Goal: Register for event/course

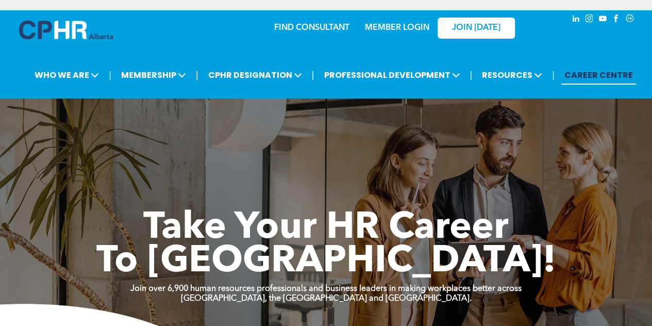
click at [377, 24] on link "MEMBER LOGIN" at bounding box center [397, 28] width 64 height 8
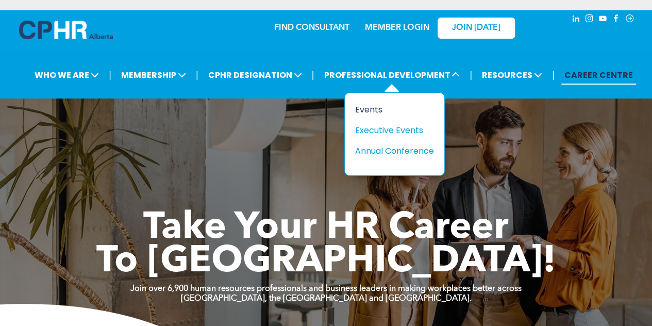
click at [365, 103] on div "Events" at bounding box center [390, 109] width 71 height 13
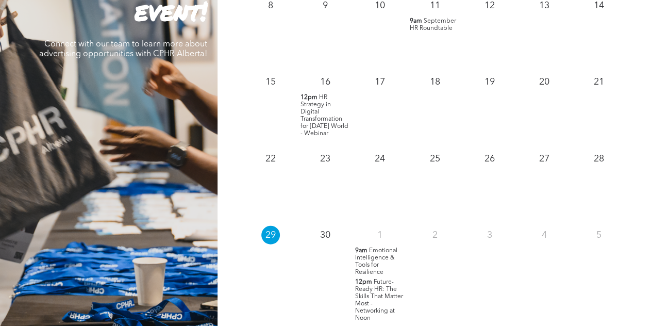
scroll to position [1073, 0]
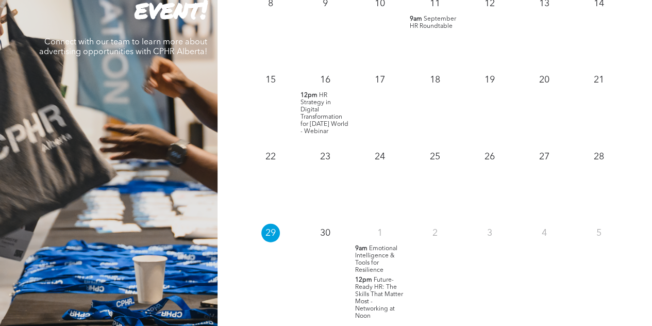
drag, startPoint x: 322, startPoint y: 112, endPoint x: 306, endPoint y: 111, distance: 15.5
click at [306, 111] on span "HR Strategy in Digital Transformation for [DATE] World - Webinar" at bounding box center [324, 113] width 48 height 42
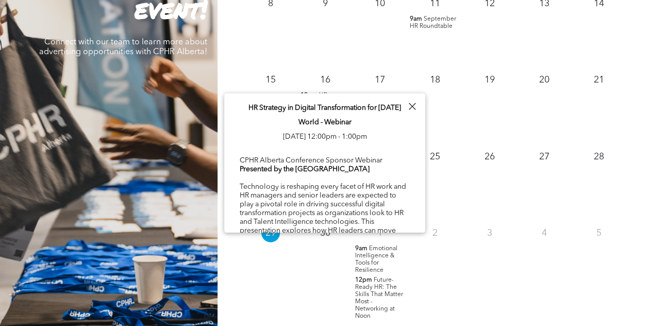
drag, startPoint x: 322, startPoint y: 88, endPoint x: 317, endPoint y: 80, distance: 9.2
click at [317, 80] on div "16" at bounding box center [325, 77] width 55 height 23
click at [321, 92] on span "HR Strategy in Digital Transformation for [DATE] World - Webinar" at bounding box center [324, 113] width 48 height 42
drag, startPoint x: 321, startPoint y: 86, endPoint x: 332, endPoint y: 95, distance: 14.7
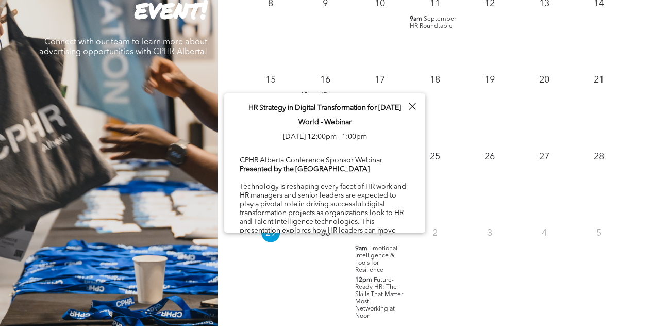
click at [358, 37] on div "10" at bounding box center [379, 28] width 55 height 77
click at [339, 21] on div "9" at bounding box center [325, 28] width 55 height 77
click at [417, 106] on div at bounding box center [412, 106] width 14 height 14
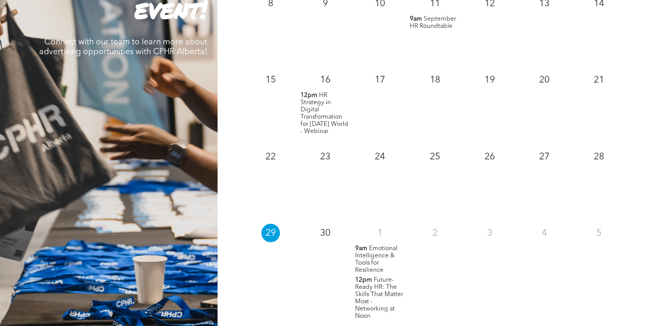
drag, startPoint x: 321, startPoint y: 121, endPoint x: 314, endPoint y: 115, distance: 9.1
click at [314, 115] on span "HR Strategy in Digital Transformation for [DATE] World - Webinar" at bounding box center [324, 113] width 48 height 42
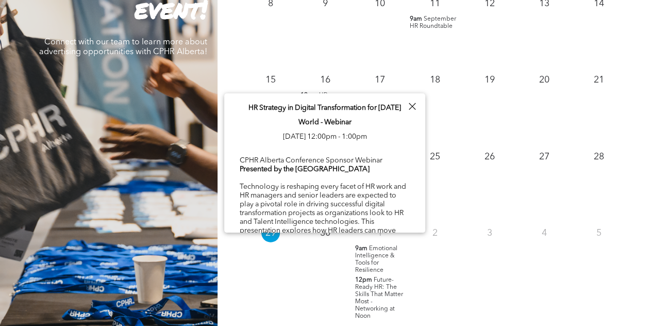
click at [314, 115] on p "HR Strategy in Digital Transformation for [DATE] World - Webinar [DATE] 12:00pm…" at bounding box center [325, 121] width 170 height 43
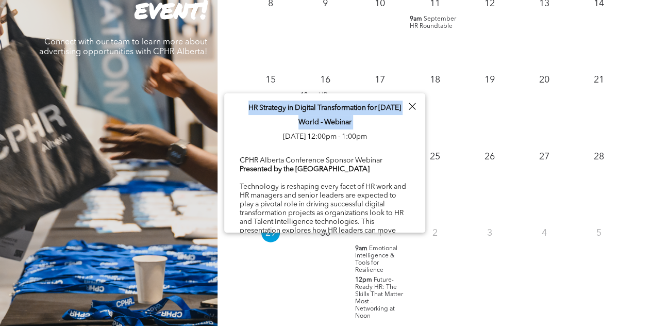
click at [314, 115] on p "HR Strategy in Digital Transformation for [DATE] World - Webinar [DATE] 12:00pm…" at bounding box center [325, 121] width 170 height 43
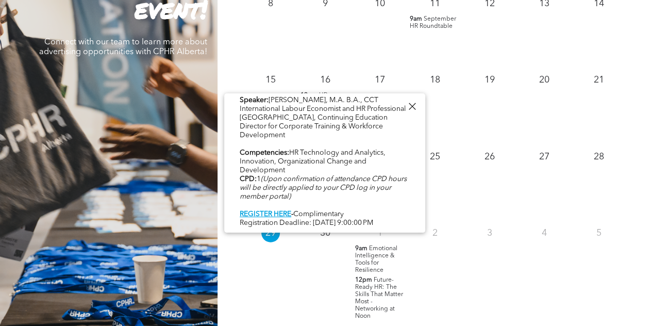
scroll to position [388, 0]
click at [284, 210] on link "REGISTER HERE" at bounding box center [266, 213] width 52 height 7
click at [326, 285] on div "30" at bounding box center [325, 271] width 55 height 103
click at [372, 256] on span "Emotional Intelligence & Tools for Resilience" at bounding box center [376, 259] width 42 height 28
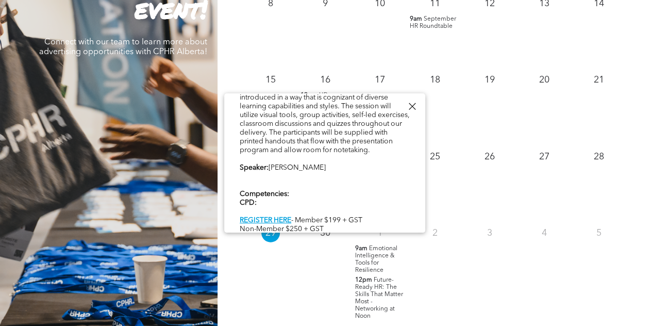
scroll to position [327, 0]
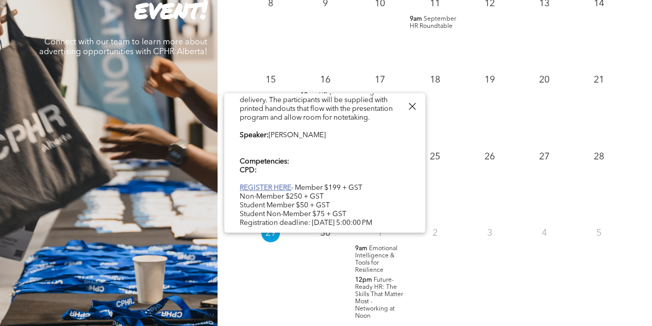
click at [272, 184] on link "REGISTER HERE" at bounding box center [266, 187] width 52 height 7
click at [380, 284] on span "Future-Ready HR: The Skills That Matter Most - Networking at Noon" at bounding box center [379, 298] width 48 height 42
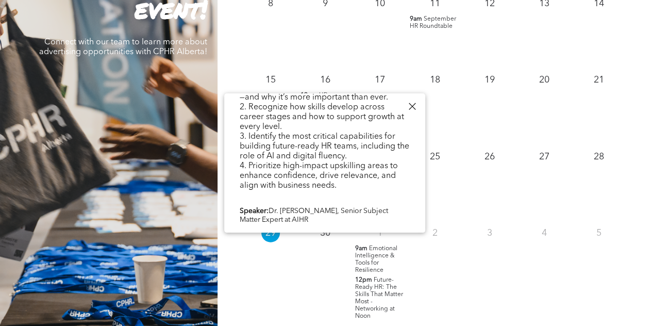
scroll to position [413, 0]
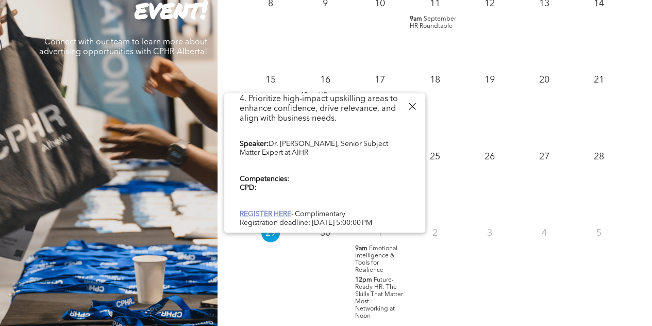
click at [275, 210] on link "REGISTER HERE" at bounding box center [266, 213] width 52 height 7
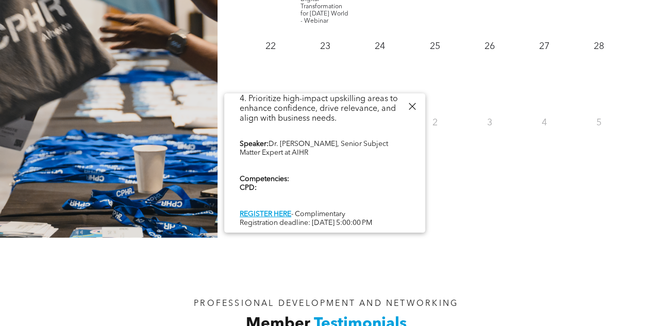
scroll to position [1186, 0]
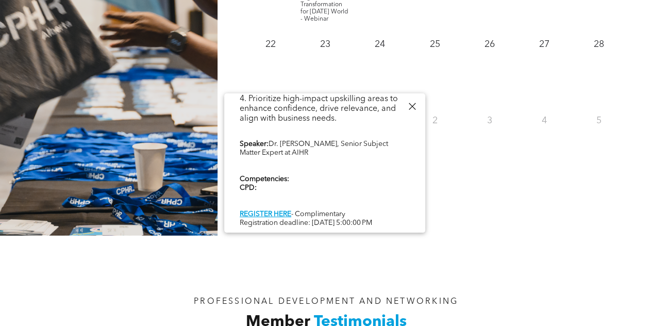
click at [430, 242] on div "PROFESSIONAL DEVELOPMENT AND NETWORKING Member Testimonials" at bounding box center [326, 299] width 652 height 127
click at [408, 104] on div at bounding box center [412, 106] width 14 height 14
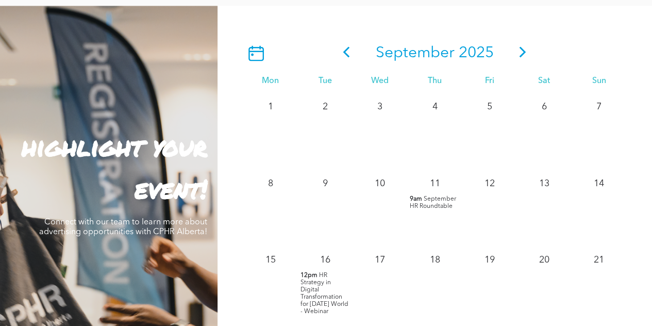
scroll to position [894, 0]
click at [527, 47] on icon at bounding box center [522, 52] width 15 height 11
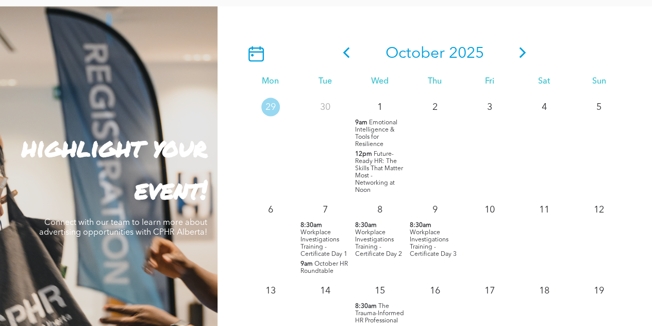
drag, startPoint x: 523, startPoint y: 43, endPoint x: 557, endPoint y: 42, distance: 34.0
click at [557, 42] on div "[DATE]" at bounding box center [434, 53] width 383 height 33
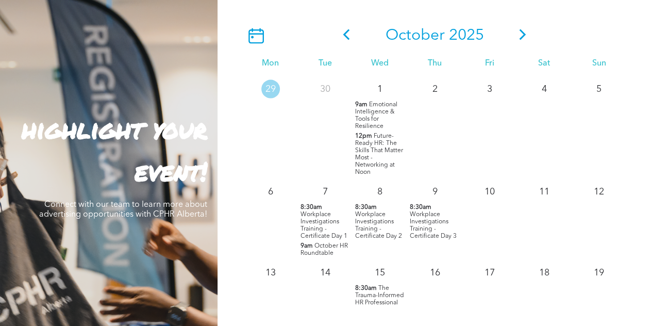
scroll to position [913, 0]
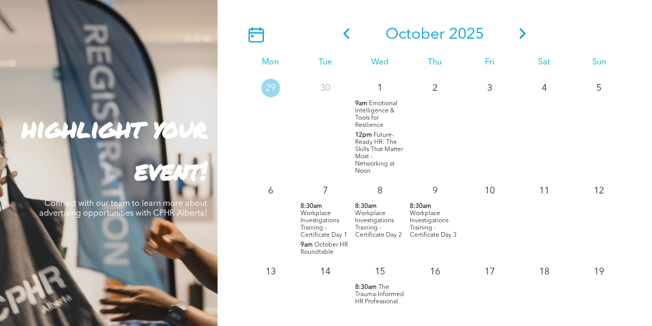
click at [375, 109] on span "Emotional Intelligence & Tools for Resilience" at bounding box center [376, 114] width 42 height 28
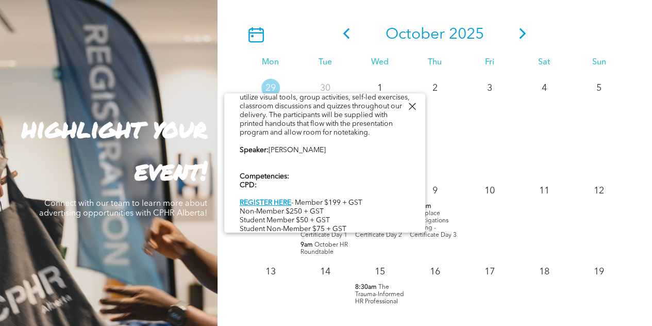
scroll to position [327, 0]
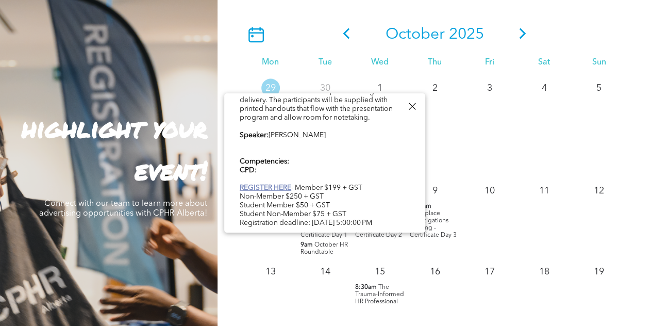
click at [274, 184] on link "REGISTER HERE" at bounding box center [266, 187] width 52 height 7
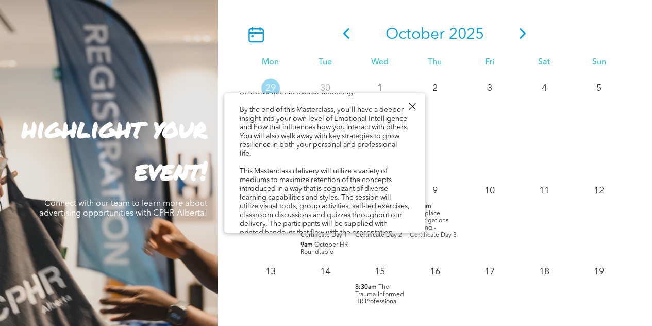
scroll to position [177, 0]
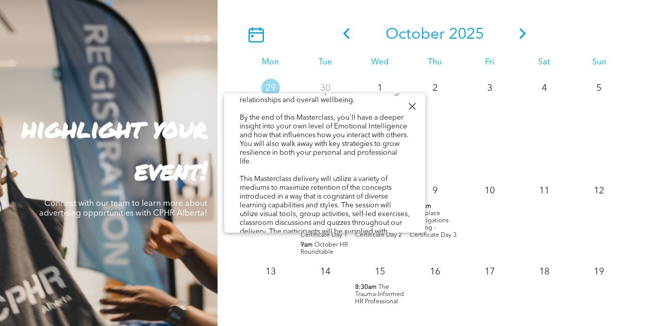
click at [509, 98] on div "3" at bounding box center [489, 125] width 55 height 103
click at [409, 104] on div at bounding box center [412, 106] width 14 height 14
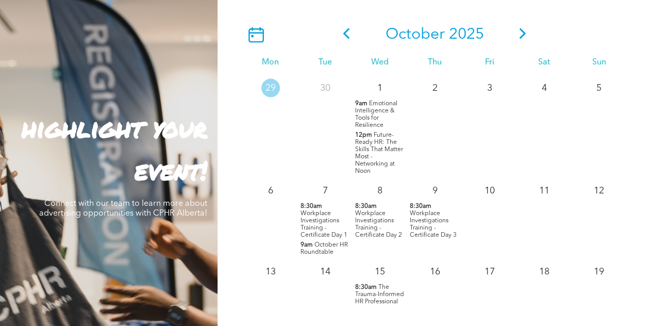
click at [385, 131] on span "Future-Ready HR: The Skills That Matter Most - Networking at Noon" at bounding box center [379, 152] width 48 height 42
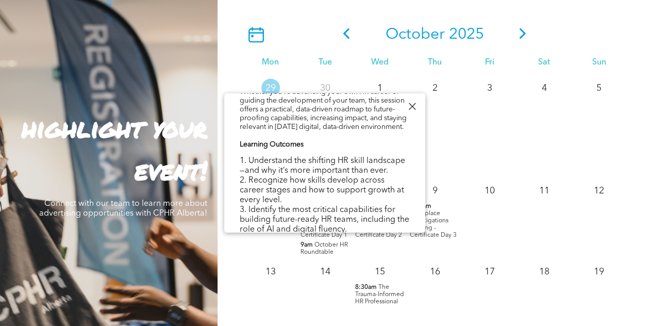
scroll to position [413, 0]
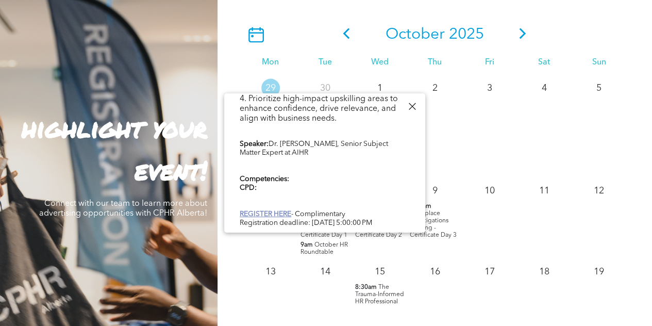
click at [283, 210] on link "REGISTER HERE" at bounding box center [266, 213] width 52 height 7
click at [407, 274] on div "16" at bounding box center [434, 295] width 55 height 75
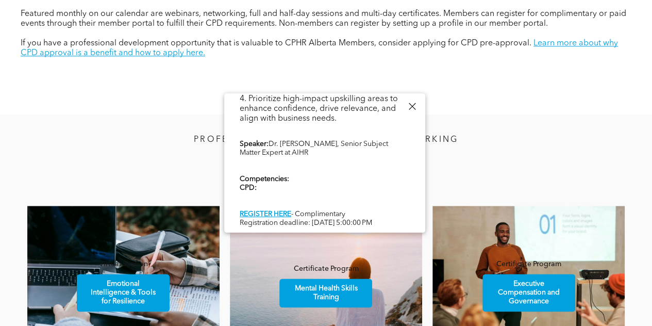
click at [453, 114] on div "PROFESSIONAL DEVELOPMENT AND NETWORKING Featured Events Virtual Session Emotion…" at bounding box center [326, 262] width 652 height 297
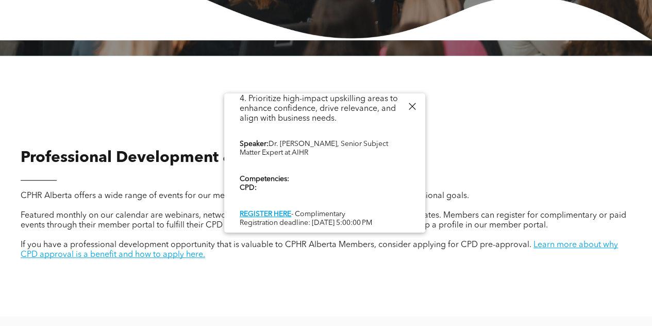
scroll to position [285, 0]
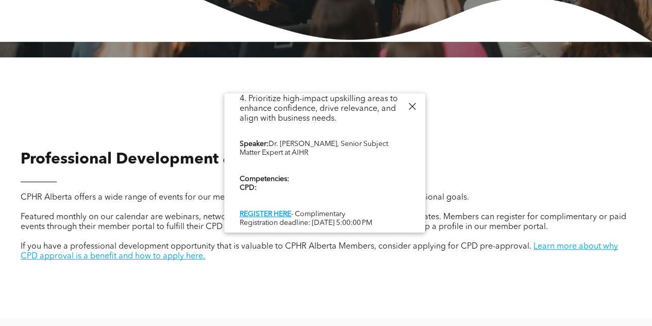
click at [411, 108] on div at bounding box center [412, 106] width 14 height 14
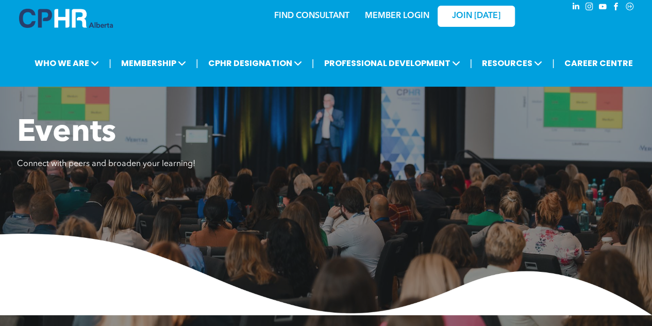
scroll to position [0, 0]
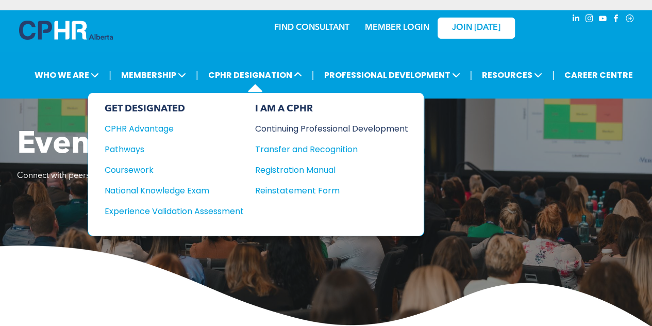
click at [279, 122] on div "Continuing Professional Development" at bounding box center [324, 128] width 138 height 13
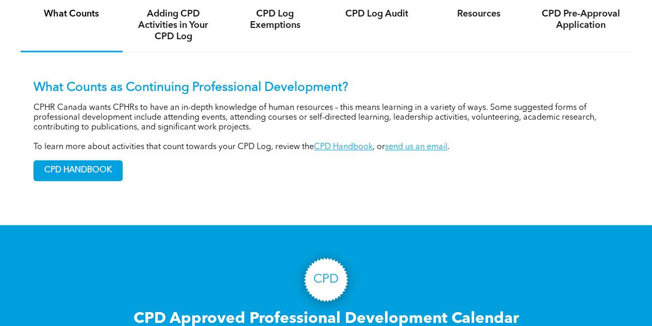
scroll to position [768, 0]
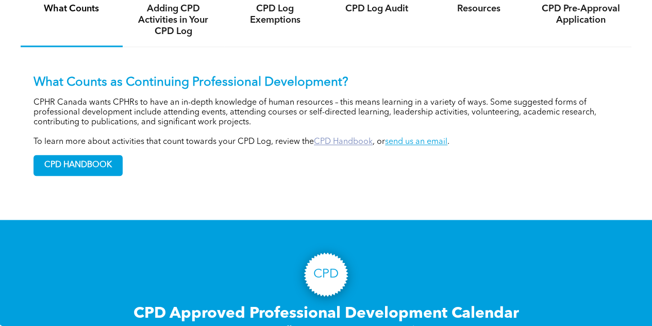
click at [332, 138] on link "CPD Handbook" at bounding box center [343, 142] width 59 height 8
